Goal: Navigation & Orientation: Find specific page/section

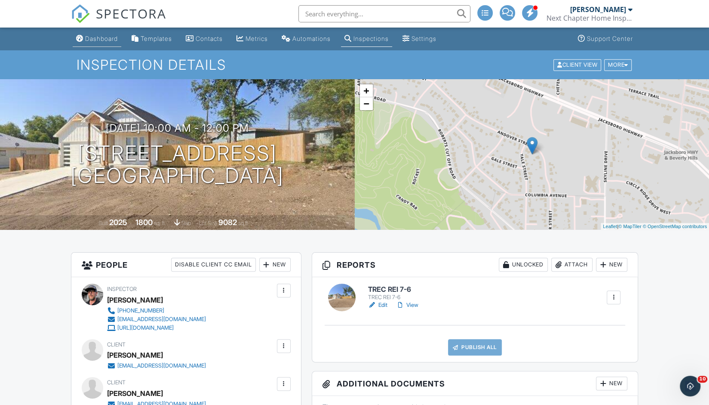
click at [101, 38] on div "Dashboard" at bounding box center [101, 38] width 33 height 7
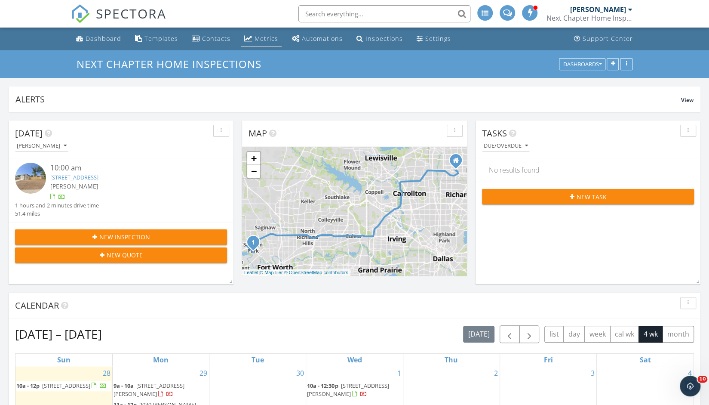
click at [259, 40] on div "Metrics" at bounding box center [267, 38] width 24 height 8
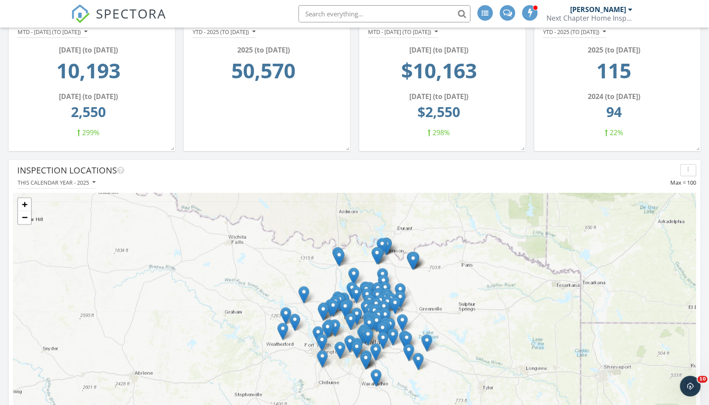
scroll to position [689, 0]
